Goal: Task Accomplishment & Management: Use online tool/utility

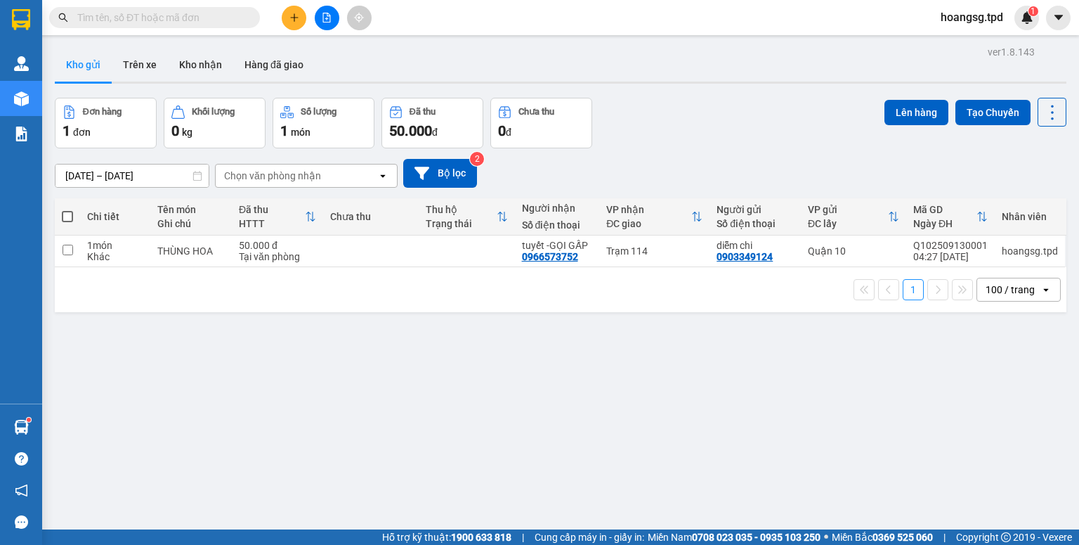
drag, startPoint x: 71, startPoint y: 214, endPoint x: 179, endPoint y: 194, distance: 110.0
click at [72, 214] on span at bounding box center [67, 216] width 11 height 11
click at [67, 209] on input "checkbox" at bounding box center [67, 209] width 0 height 0
checkbox input "true"
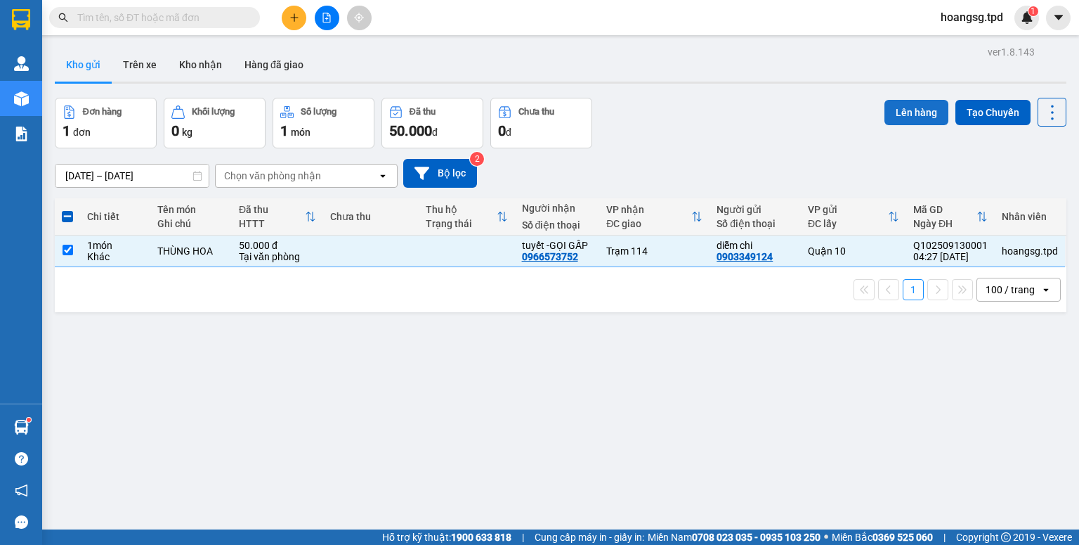
click at [885, 105] on button "Lên hàng" at bounding box center [917, 112] width 64 height 25
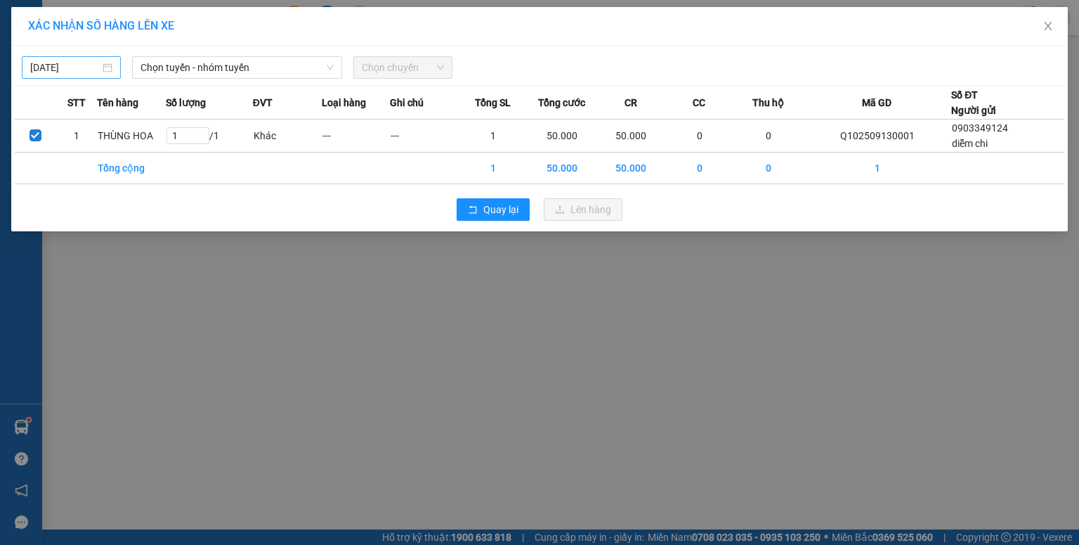
click at [42, 70] on input "[DATE]" at bounding box center [65, 67] width 70 height 15
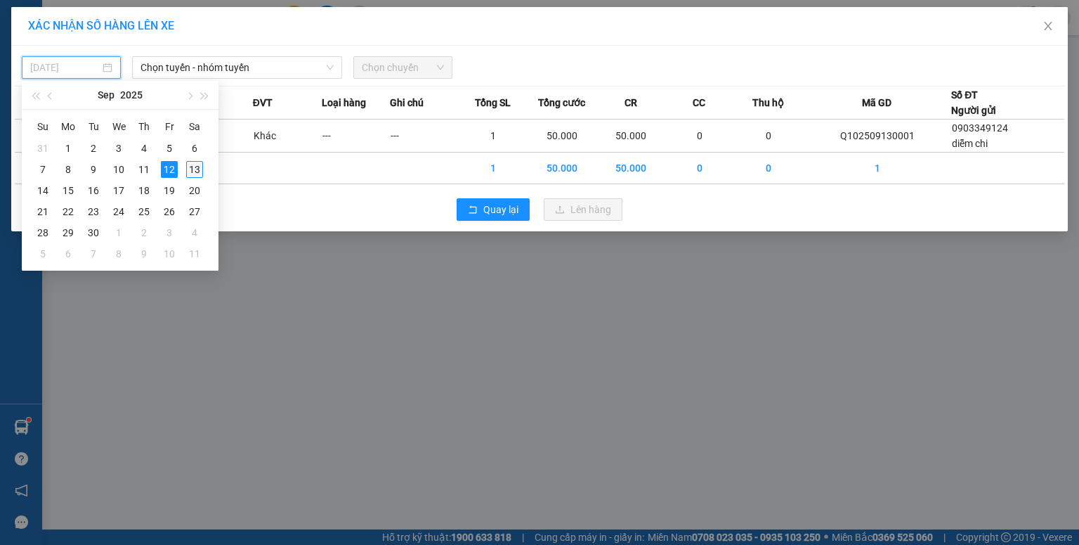
drag, startPoint x: 197, startPoint y: 167, endPoint x: 222, endPoint y: 84, distance: 86.0
click at [197, 166] on div "13" at bounding box center [194, 169] width 17 height 17
type input "[DATE]"
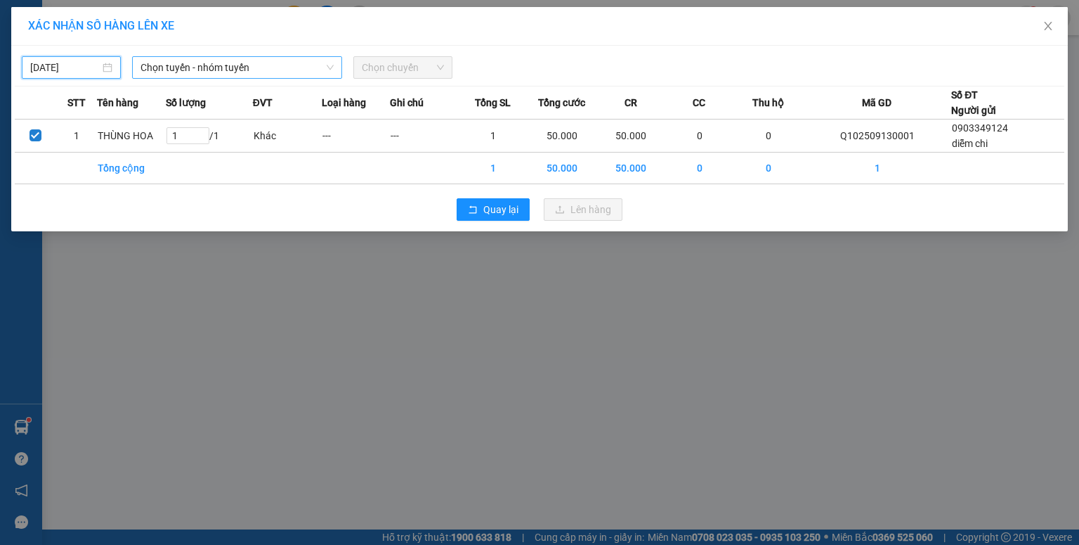
click at [231, 67] on span "Chọn tuyến - nhóm tuyến" at bounding box center [237, 67] width 193 height 21
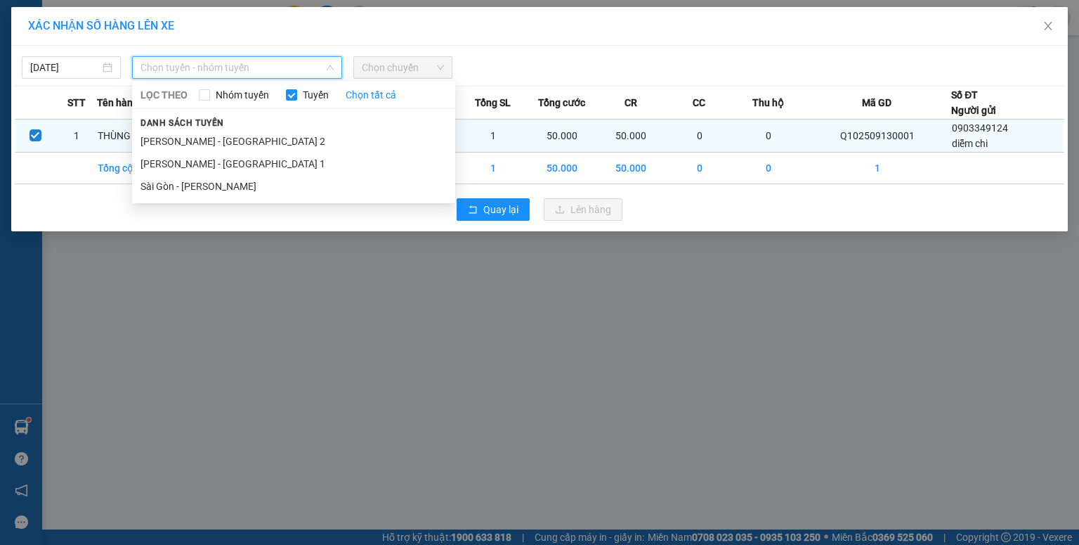
drag, startPoint x: 219, startPoint y: 183, endPoint x: 292, endPoint y: 133, distance: 88.5
click at [219, 183] on li "Sài Gòn - [PERSON_NAME]" at bounding box center [293, 186] width 323 height 22
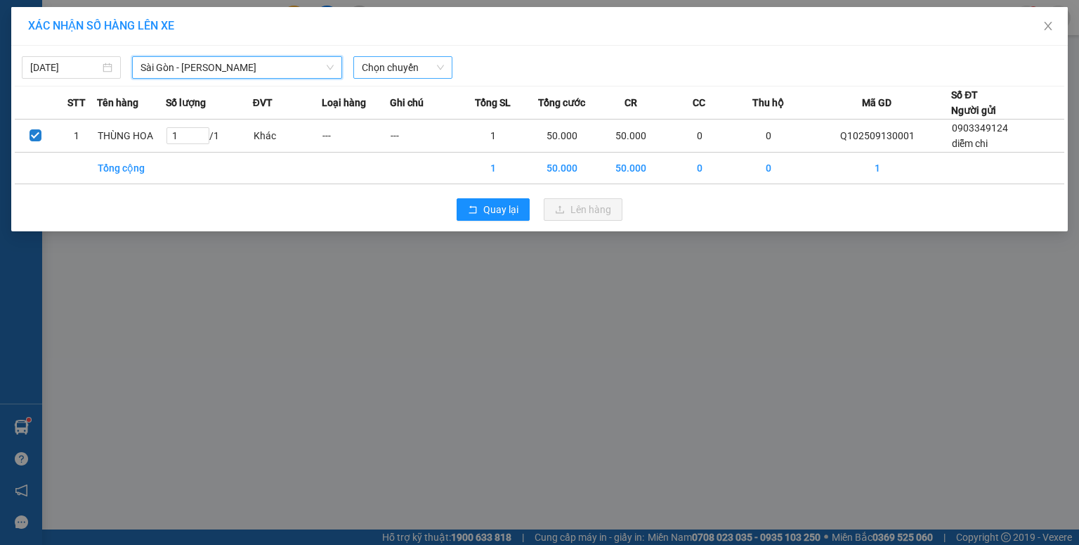
click at [383, 73] on span "Chọn chuyến" at bounding box center [403, 67] width 82 height 21
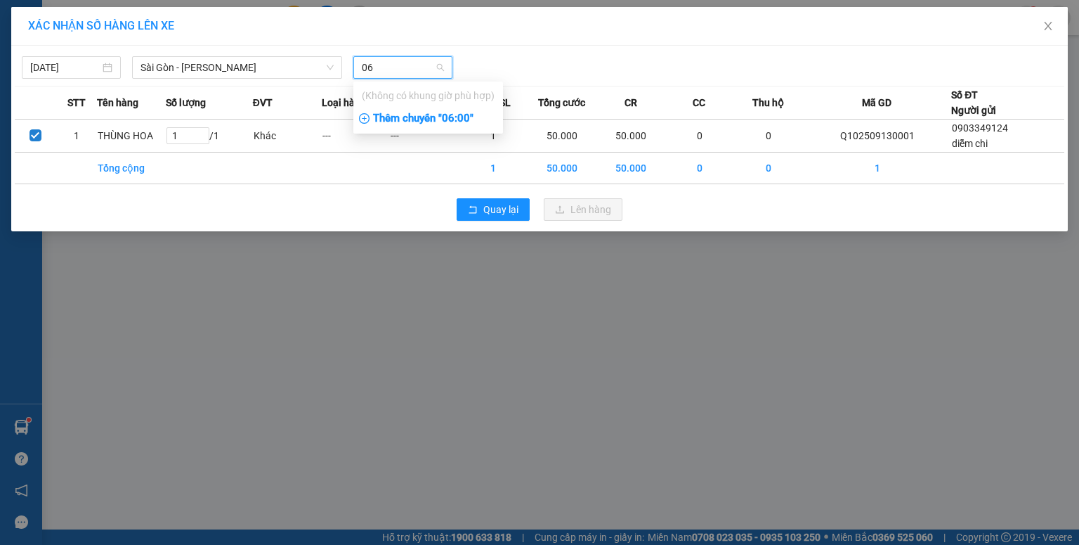
type input "06"
click at [411, 123] on div "Thêm chuyến " 06:00 "" at bounding box center [428, 119] width 150 height 24
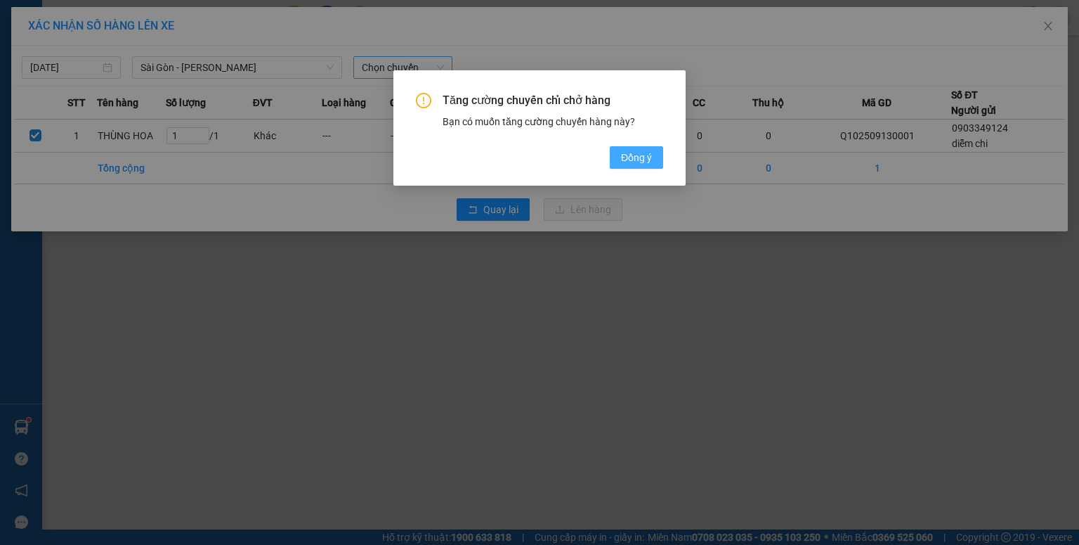
click at [616, 150] on button "Đồng ý" at bounding box center [636, 157] width 53 height 22
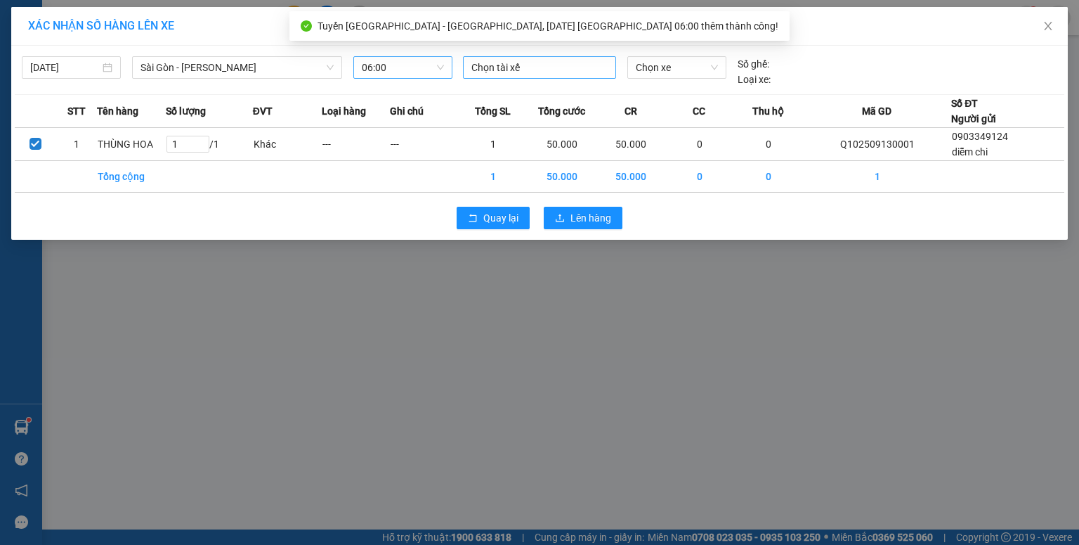
click at [516, 68] on div at bounding box center [540, 67] width 146 height 17
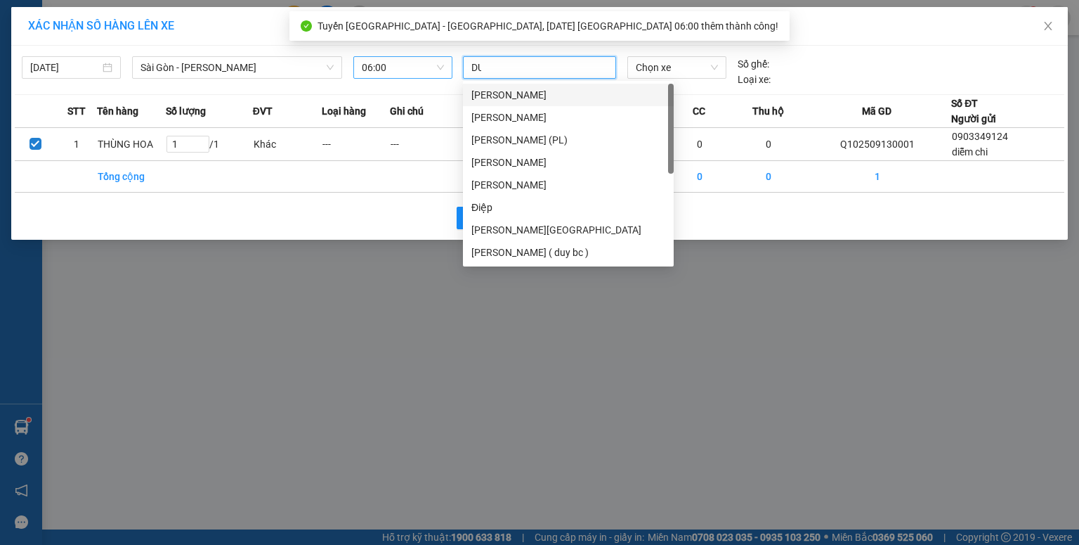
type input "DUY"
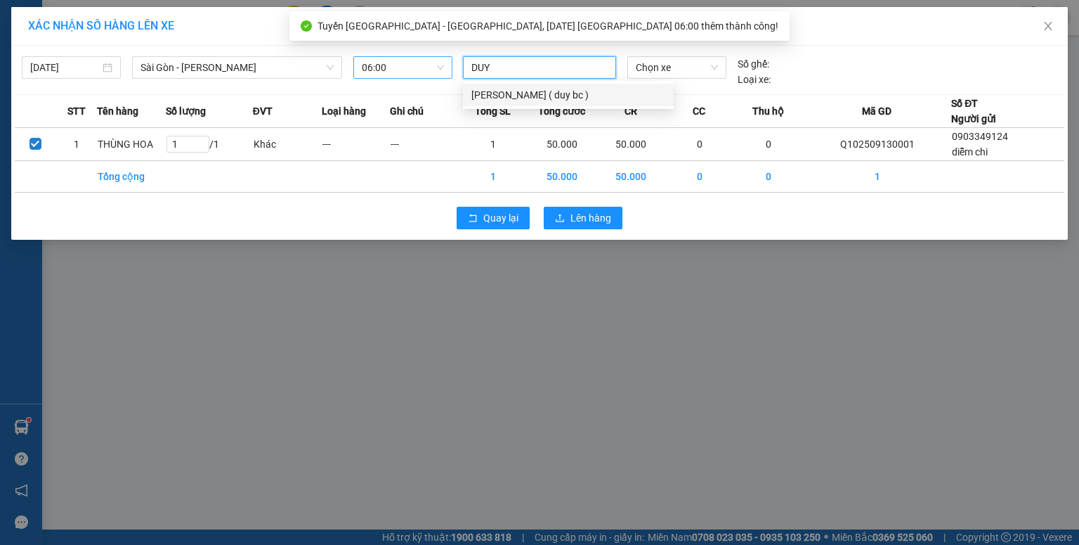
drag, startPoint x: 509, startPoint y: 95, endPoint x: 640, endPoint y: 71, distance: 132.9
click at [512, 95] on div "[PERSON_NAME] ( duy bc )" at bounding box center [569, 94] width 194 height 15
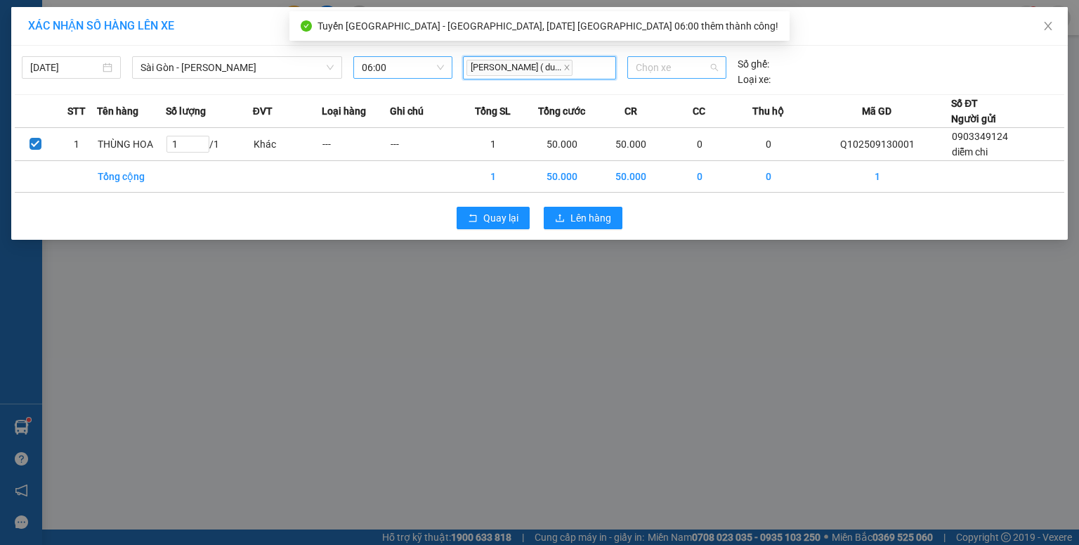
click at [642, 70] on span "Chọn xe" at bounding box center [677, 67] width 82 height 21
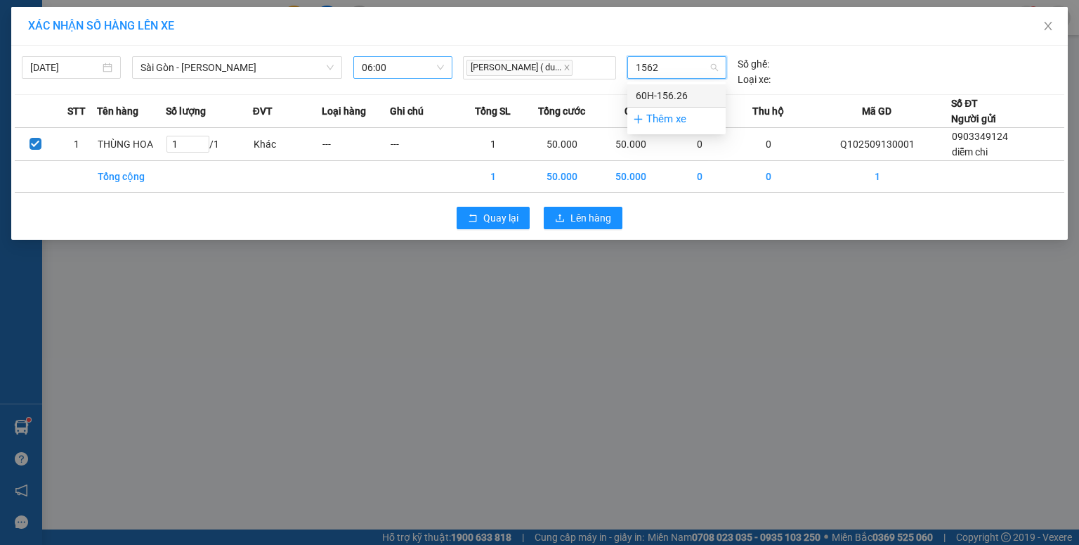
type input "15626"
drag, startPoint x: 661, startPoint y: 87, endPoint x: 635, endPoint y: 160, distance: 76.7
click at [661, 89] on div "60H-156.26" at bounding box center [677, 95] width 82 height 15
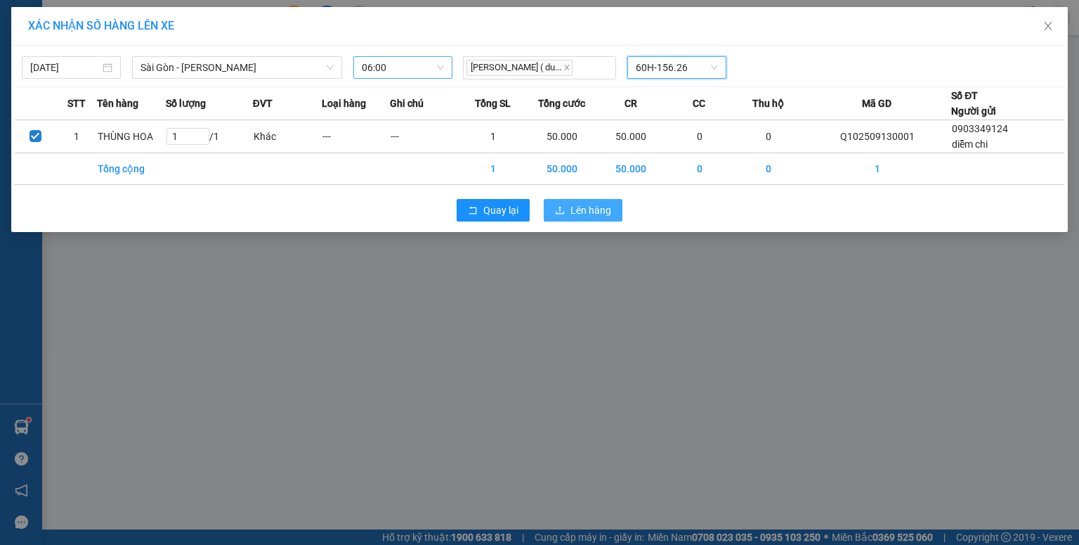
click at [601, 203] on span "Lên hàng" at bounding box center [591, 209] width 41 height 15
